Goal: Find specific page/section: Find specific page/section

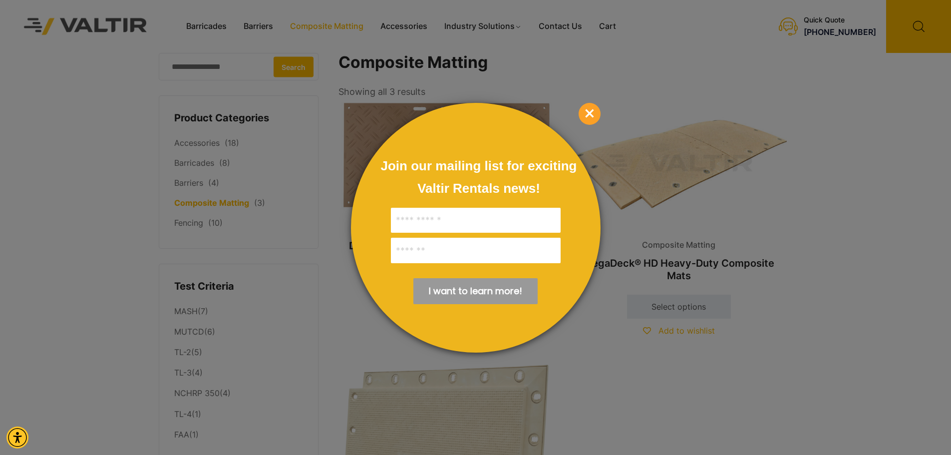
click at [593, 121] on span "×" at bounding box center [589, 114] width 22 height 22
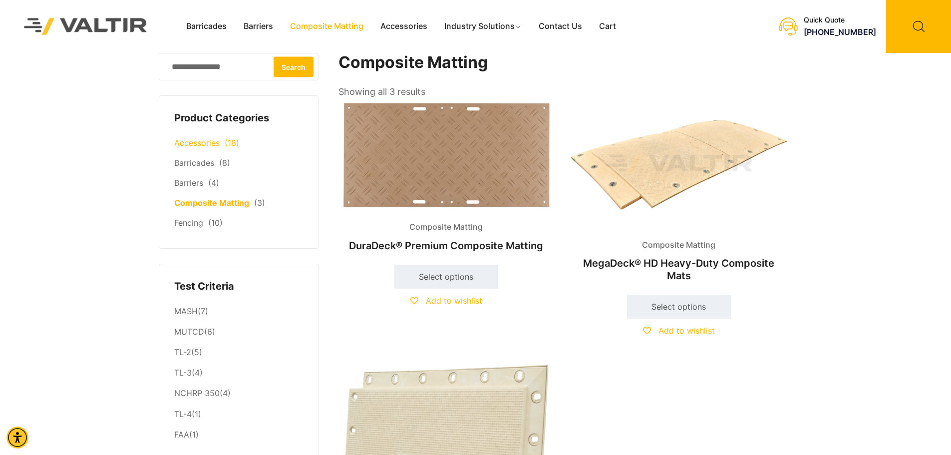
click at [229, 153] on li "Accessories (18)" at bounding box center [238, 143] width 129 height 20
click at [237, 202] on link "Composite Matting" at bounding box center [211, 203] width 75 height 10
drag, startPoint x: 487, startPoint y: 64, endPoint x: 342, endPoint y: 66, distance: 144.7
click at [342, 66] on h1 "Composite Matting" at bounding box center [562, 62] width 449 height 19
